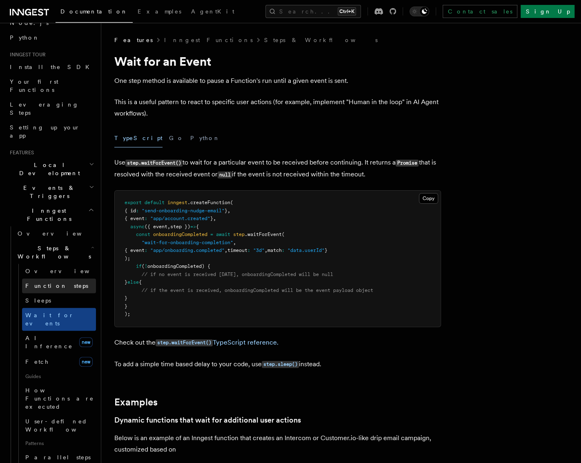
scroll to position [41, 0]
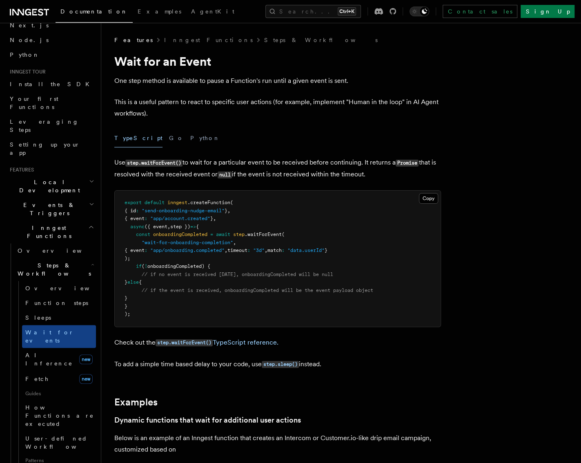
click at [79, 198] on h2 "Events & Triggers" at bounding box center [51, 209] width 89 height 23
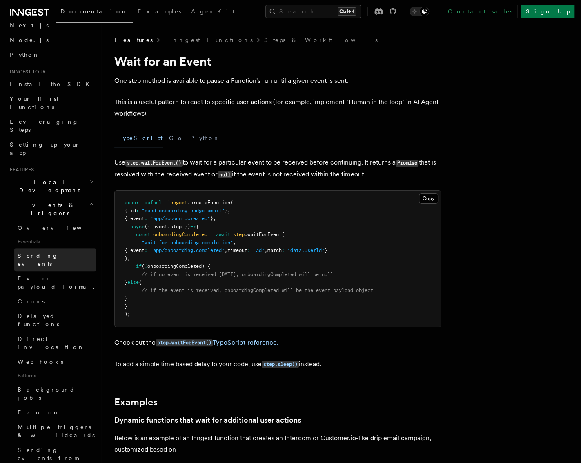
click at [61, 248] on link "Sending events" at bounding box center [55, 259] width 82 height 23
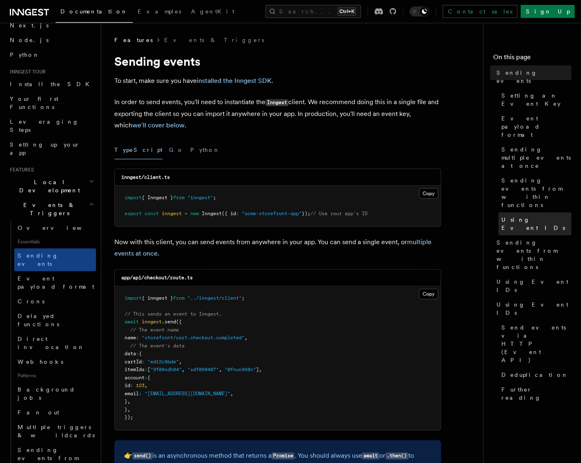
click at [526, 216] on span "Using Event IDs" at bounding box center [537, 224] width 70 height 16
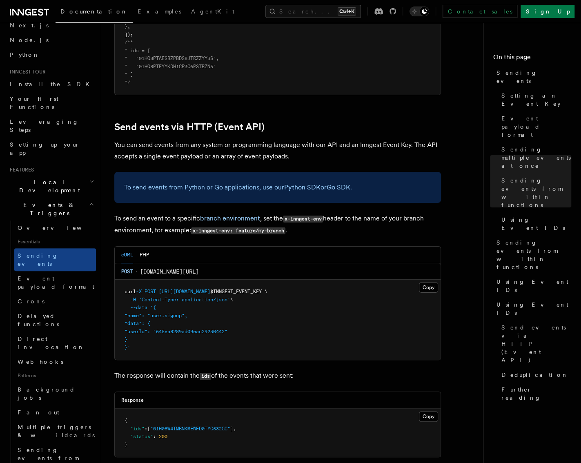
scroll to position [1618, 0]
click at [519, 91] on span "Setting an Event Key" at bounding box center [537, 99] width 70 height 16
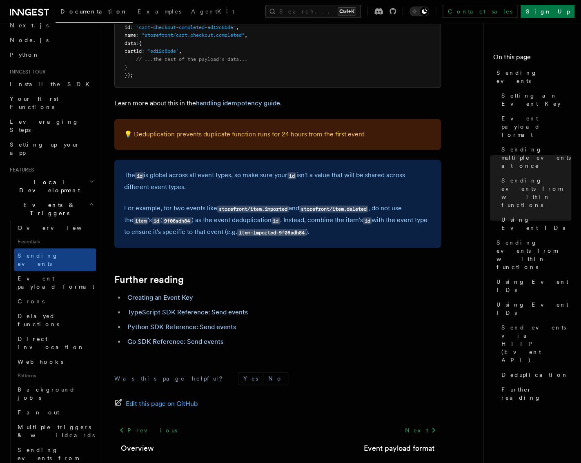
scroll to position [2207, 0]
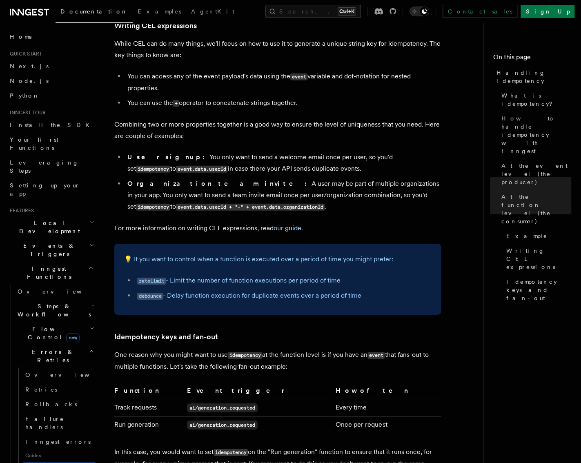
scroll to position [1512, 0]
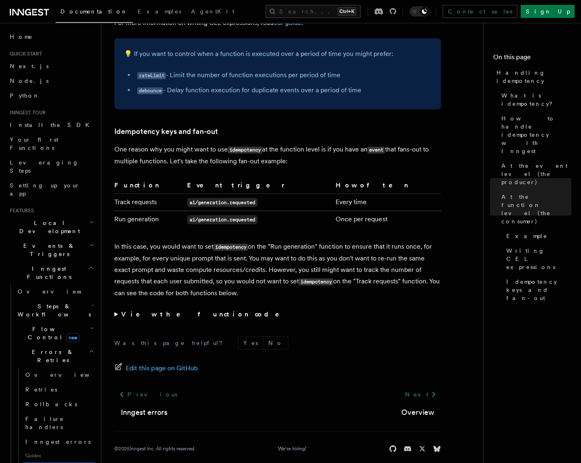
click at [176, 310] on strong "View the function code" at bounding box center [205, 314] width 169 height 8
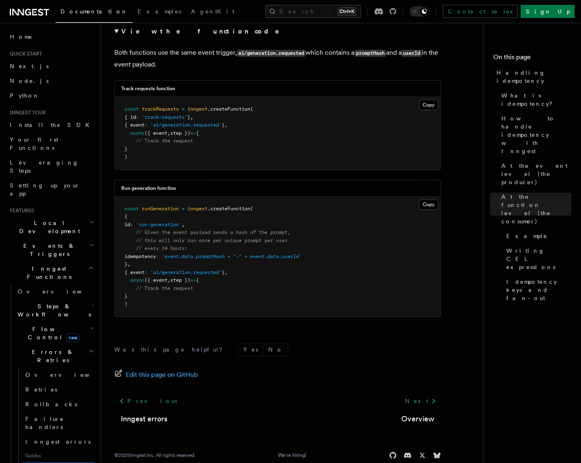
scroll to position [1801, 0]
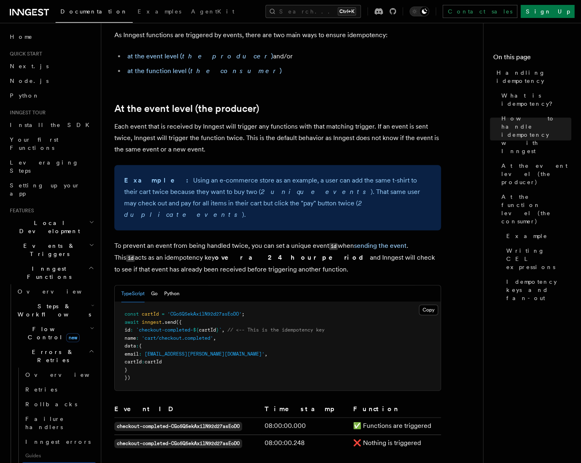
scroll to position [187, 0]
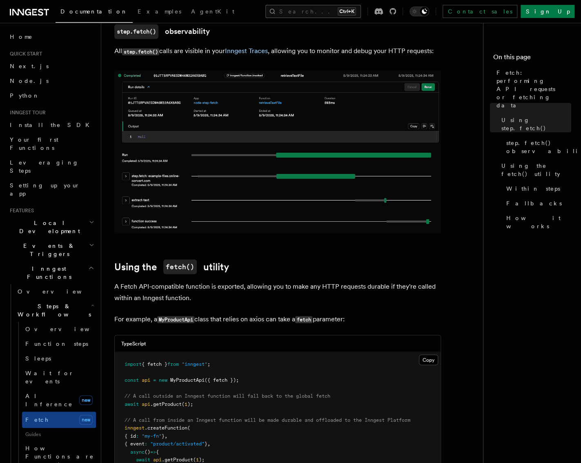
click at [319, 15] on button "Search... Ctrl+K" at bounding box center [313, 11] width 96 height 13
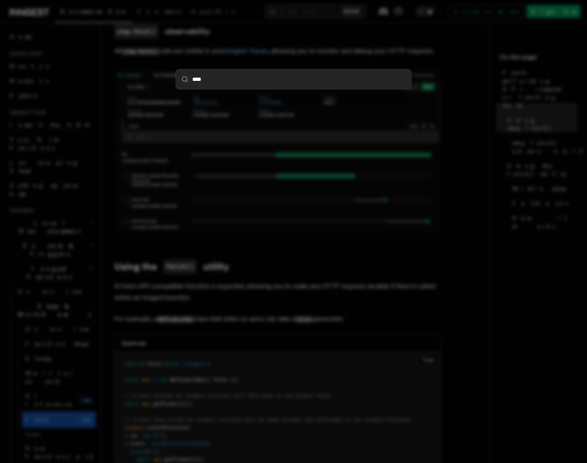
type input "*****"
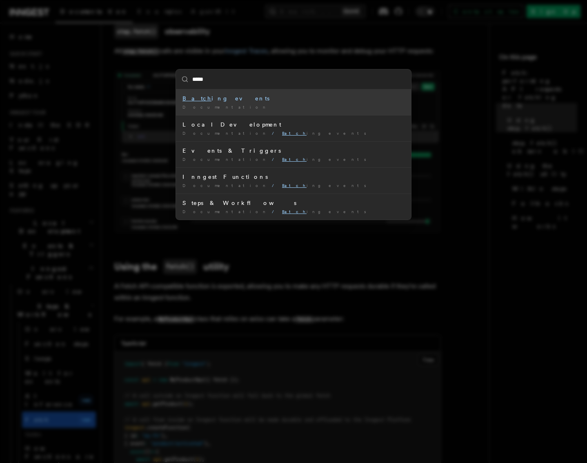
click at [234, 94] on div "Batch ing events" at bounding box center [294, 98] width 222 height 8
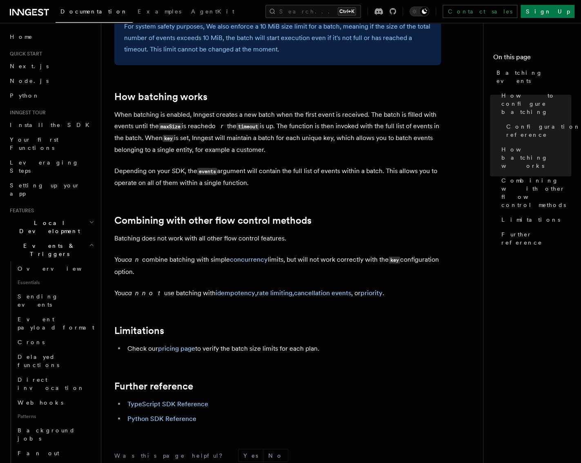
scroll to position [613, 0]
